Goal: Check status

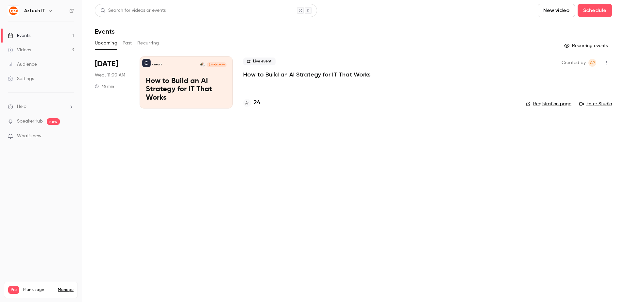
click at [214, 97] on p "How to Build an AI Strategy for IT That Works" at bounding box center [186, 89] width 81 height 25
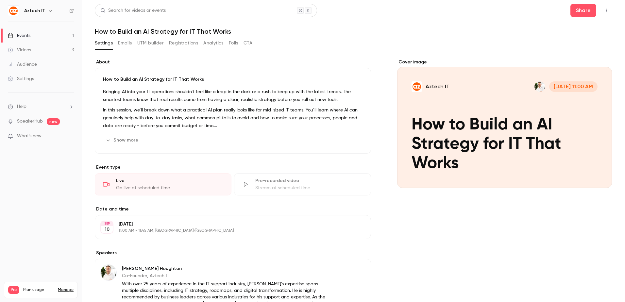
click at [185, 41] on button "Registrations" at bounding box center [183, 43] width 29 height 10
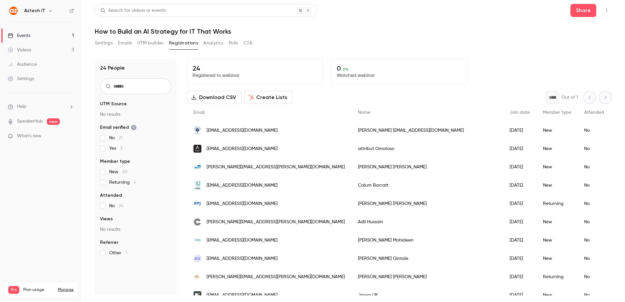
scroll to position [33, 0]
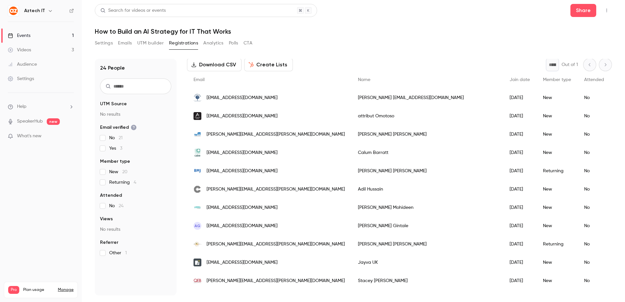
click at [370, 34] on h1 "How to Build an AI Strategy for IT That Works" at bounding box center [353, 31] width 517 height 8
click at [411, 60] on div "Download CSV Create Lists * Out of 1" at bounding box center [399, 64] width 425 height 13
click at [493, 53] on div "24 People UTM Source No results Email verified No 21 Yes 3 Member type New 20 R…" at bounding box center [353, 173] width 517 height 245
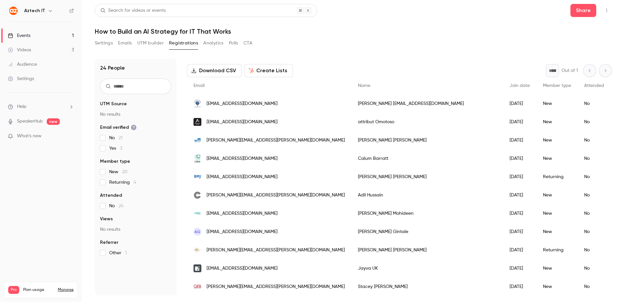
scroll to position [0, 0]
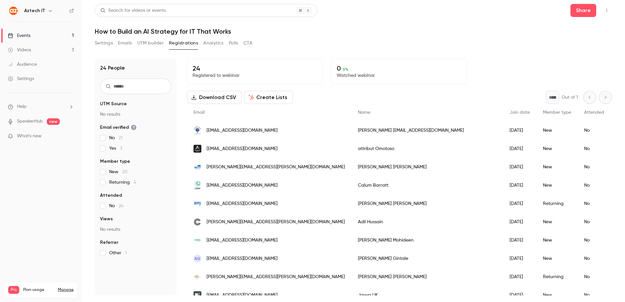
drag, startPoint x: 356, startPoint y: 33, endPoint x: 351, endPoint y: 35, distance: 5.4
click at [351, 35] on h1 "How to Build an AI Strategy for IT That Works" at bounding box center [353, 31] width 517 height 8
